Goal: Task Accomplishment & Management: Use online tool/utility

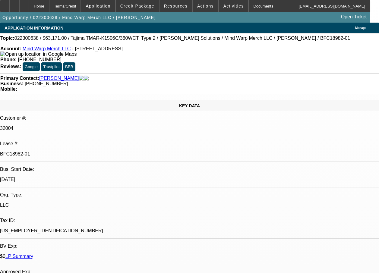
select select "0"
select select "2"
select select "0"
select select "2"
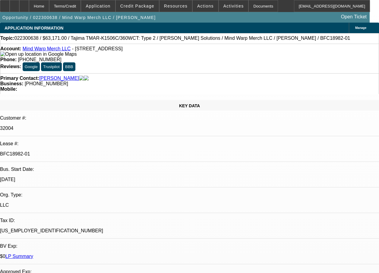
select select "0.1"
select select "0"
select select "2"
select select "0"
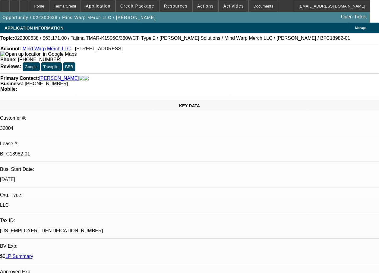
select select "2"
select select "0.1"
select select "1"
select select "2"
select select "6"
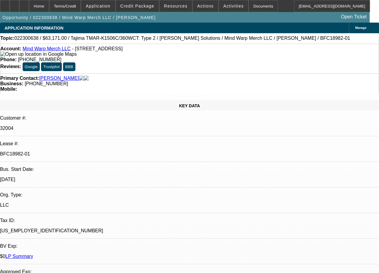
select select "1"
select select "2"
select select "4"
select select "1"
select select "2"
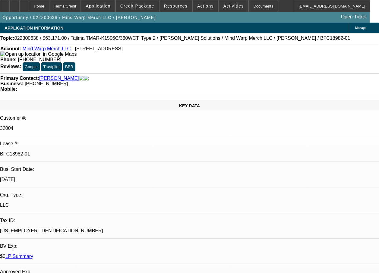
select select "6"
select select "1"
select select "2"
select select "4"
click at [139, 6] on span "Credit Package" at bounding box center [137, 6] width 34 height 5
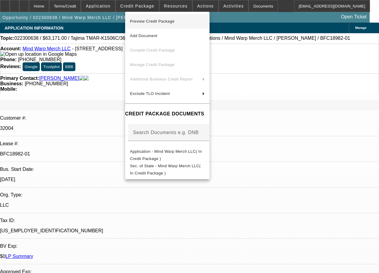
click at [162, 22] on span "Preview Credit Package" at bounding box center [152, 21] width 45 height 5
